Goal: Information Seeking & Learning: Learn about a topic

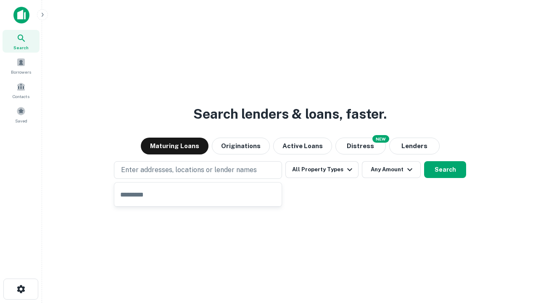
type input "**********"
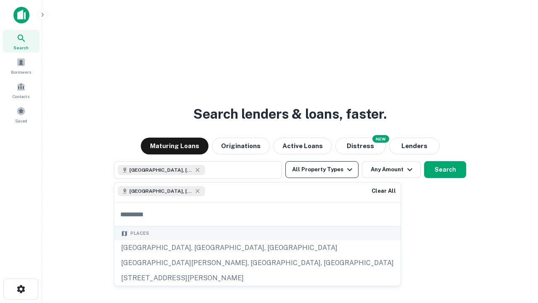
click at [322, 169] on button "All Property Types" at bounding box center [322, 169] width 73 height 17
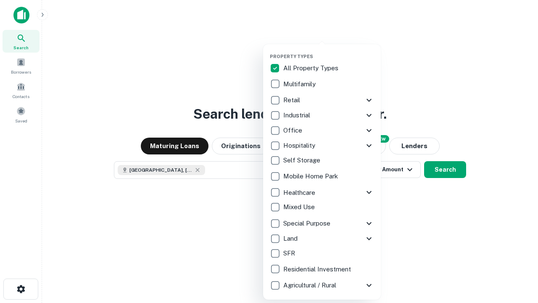
click at [329, 51] on button "button" at bounding box center [329, 51] width 118 height 0
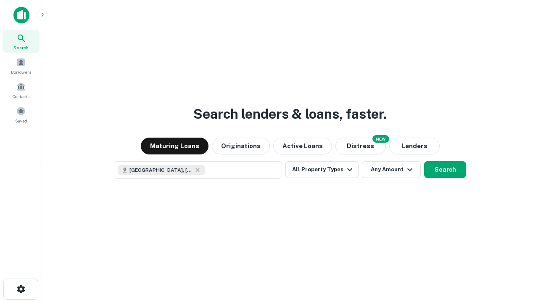
scroll to position [13, 0]
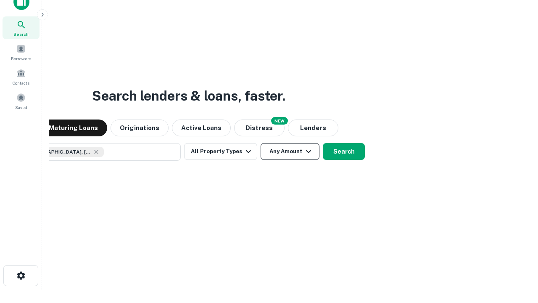
click at [261, 143] on button "Any Amount" at bounding box center [290, 151] width 59 height 17
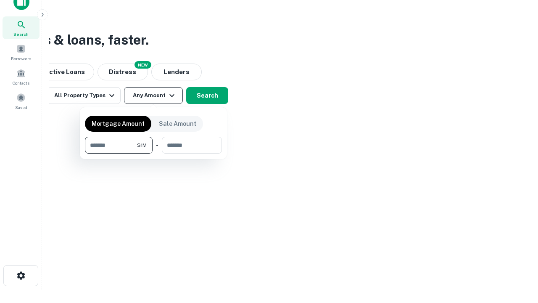
type input "*******"
click at [153, 153] on button "button" at bounding box center [153, 153] width 137 height 0
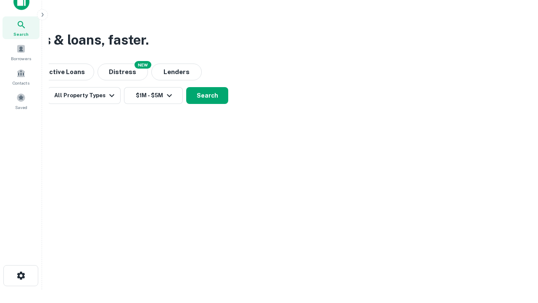
scroll to position [5, 155]
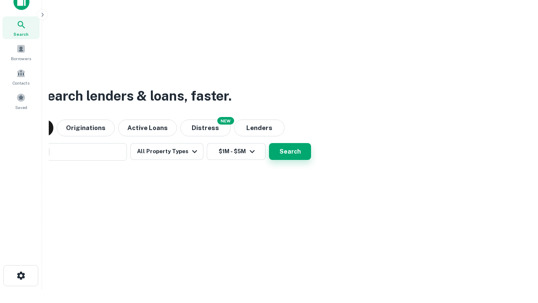
click at [269, 143] on button "Search" at bounding box center [290, 151] width 42 height 17
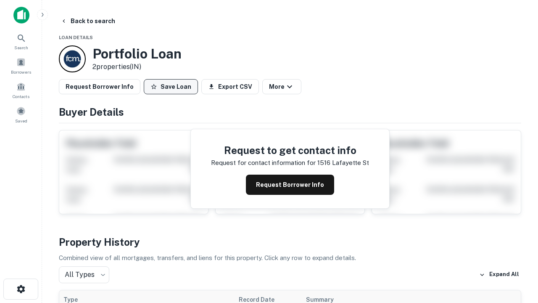
click at [171, 87] on button "Save Loan" at bounding box center [171, 86] width 54 height 15
click at [173, 87] on button "Save Loan" at bounding box center [171, 86] width 54 height 15
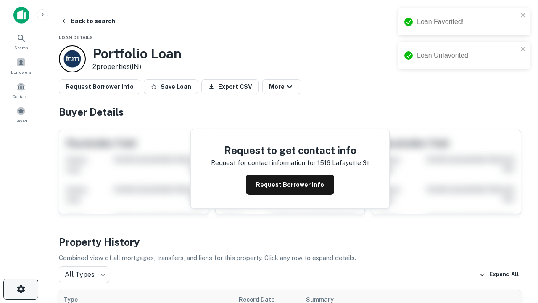
click at [21, 289] on icon "button" at bounding box center [21, 289] width 10 height 10
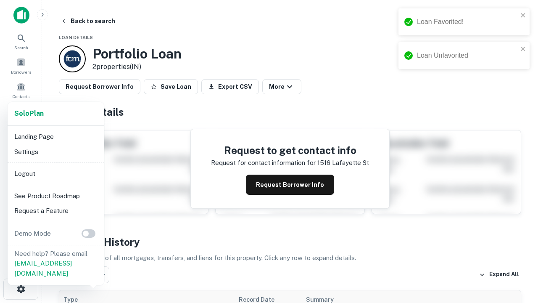
click at [56, 173] on li "Logout" at bounding box center [56, 173] width 90 height 15
